Goal: Information Seeking & Learning: Check status

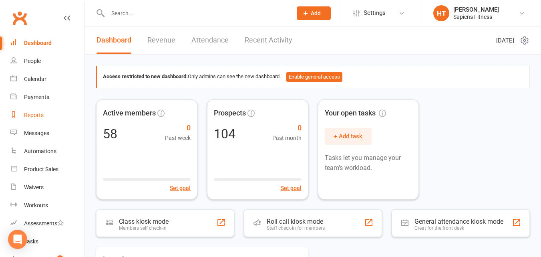
click at [27, 114] on div "Reports" at bounding box center [34, 115] width 20 height 6
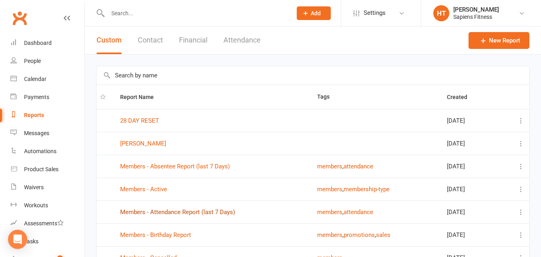
click at [174, 209] on link "Members - Attendance Report (last 7 Days)" at bounding box center [177, 211] width 115 height 7
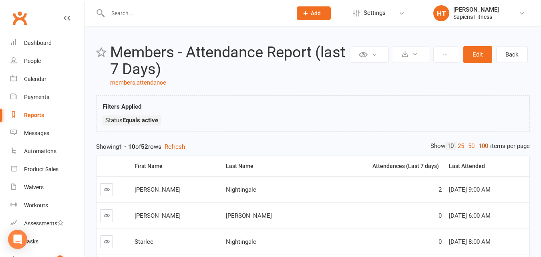
click at [485, 146] on link "100" at bounding box center [484, 146] width 14 height 8
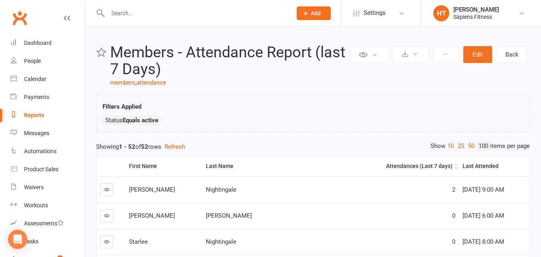
click at [397, 165] on div "Attendances (Last 7 days)" at bounding box center [402, 166] width 101 height 6
click at [49, 46] on div "Dashboard" at bounding box center [38, 43] width 28 height 6
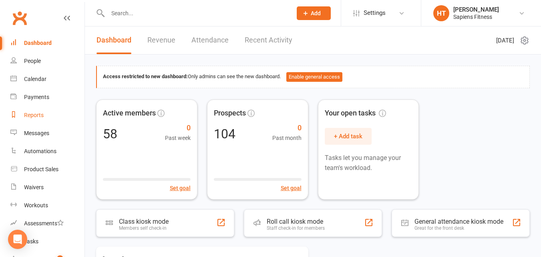
click at [25, 113] on div "Reports" at bounding box center [34, 115] width 20 height 6
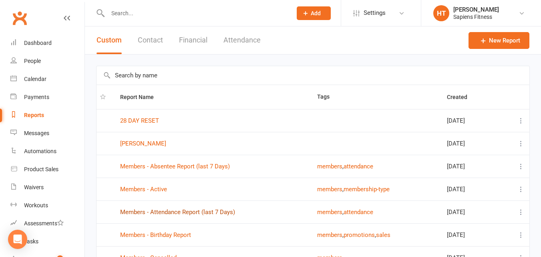
click at [206, 212] on link "Members - Attendance Report (last 7 Days)" at bounding box center [177, 211] width 115 height 7
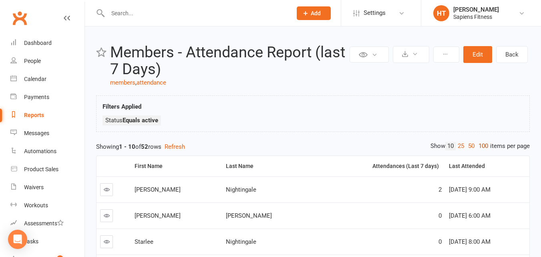
click at [487, 147] on link "100" at bounding box center [484, 146] width 14 height 8
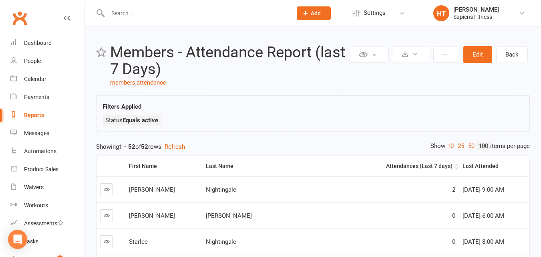
click at [398, 168] on div "Attendances (Last 7 days)" at bounding box center [402, 166] width 101 height 6
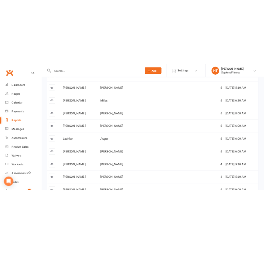
scroll to position [107, 0]
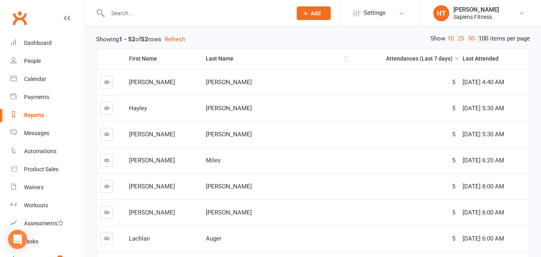
click at [208, 60] on div "Last Name" at bounding box center [274, 59] width 136 height 6
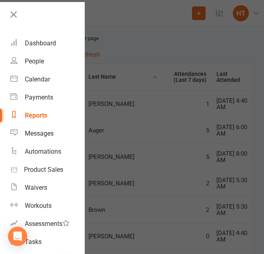
drag, startPoint x: 12, startPoint y: 15, endPoint x: 16, endPoint y: 16, distance: 4.1
click at [16, 16] on icon at bounding box center [13, 14] width 11 height 11
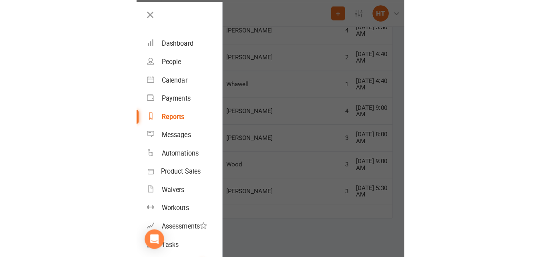
scroll to position [1309, 0]
